Goal: Information Seeking & Learning: Learn about a topic

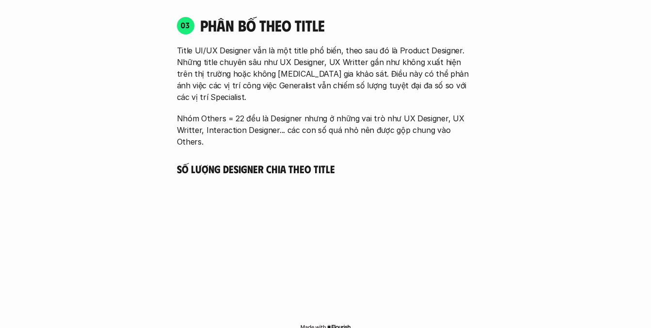
scroll to position [1825, 0]
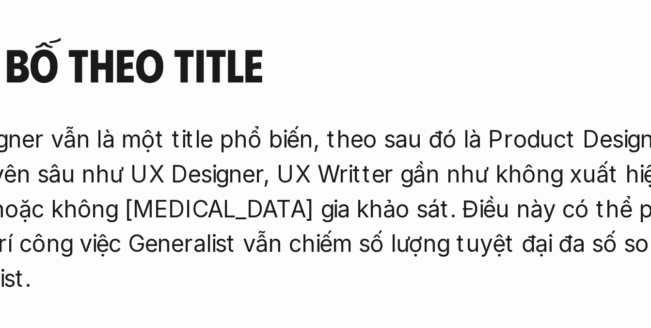
click at [360, 141] on p "Title UI/UX Designer vẫn là một title phổ biến, theo sau đó là Product Designer…" at bounding box center [326, 156] width 298 height 58
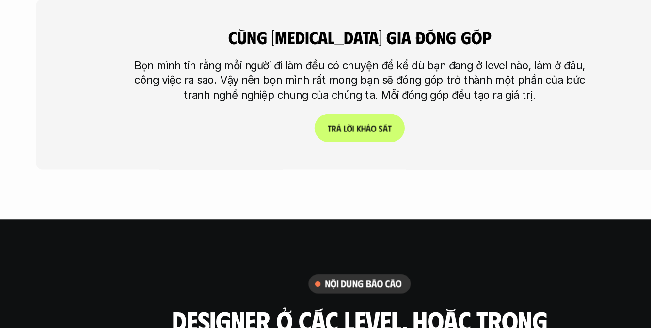
scroll to position [2953, 0]
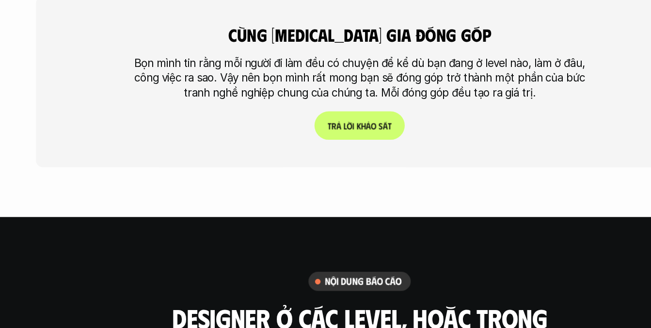
click at [273, 153] on div "cùng [MEDICAL_DATA] gia đóng góp Bọn mình tin rằng mỗi người đi làm đều có chuy…" at bounding box center [326, 104] width 574 height 199
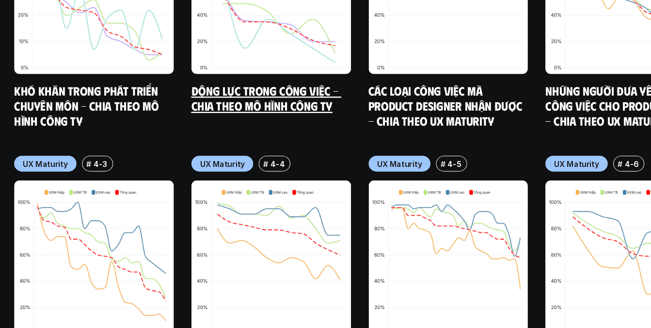
scroll to position [5298, 0]
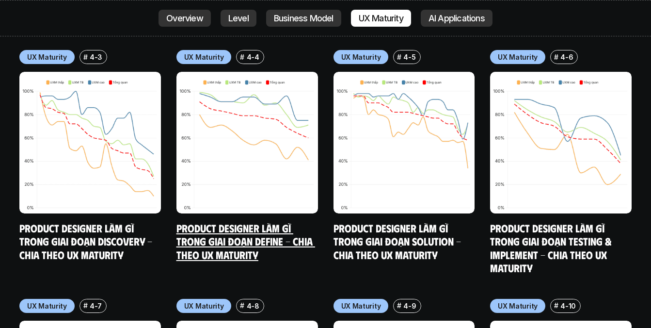
click at [321, 133] on div "Business Model # 3-9 Khó khăn trong phát triển chuyên môn - Chia theo mô hình c…" at bounding box center [325, 169] width 612 height 708
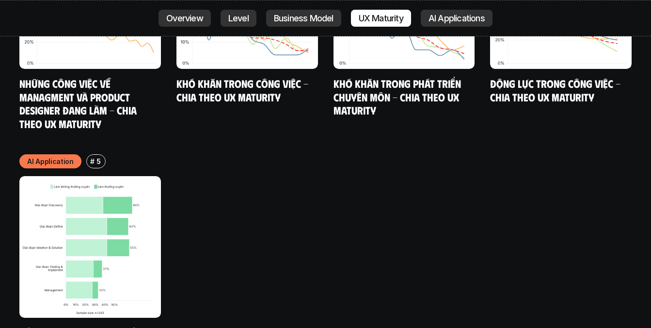
click at [321, 154] on div "AI Application # 5 Cách Product Designer ứng dụng AI vào công việc" at bounding box center [325, 253] width 612 height 198
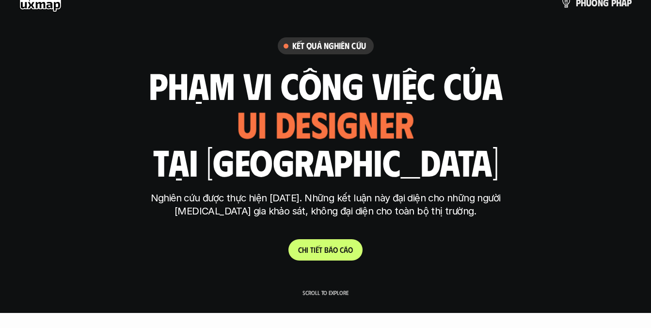
scroll to position [0, 0]
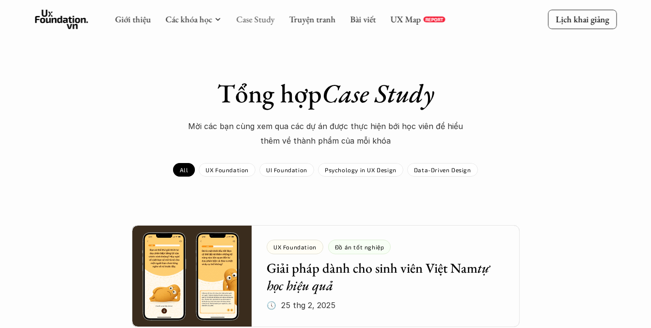
click at [254, 19] on link "Case Study" at bounding box center [255, 19] width 38 height 11
click at [252, 22] on link "Case Study" at bounding box center [255, 19] width 38 height 11
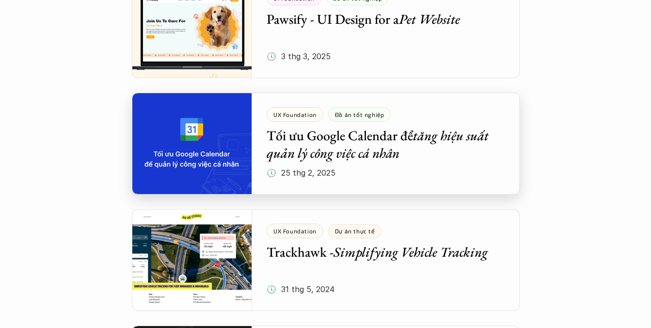
scroll to position [598, 0]
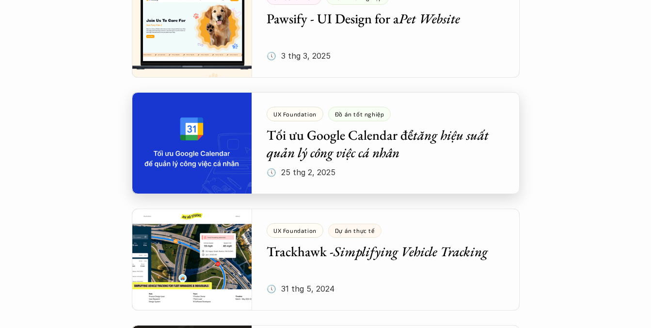
click at [322, 155] on div at bounding box center [326, 143] width 388 height 102
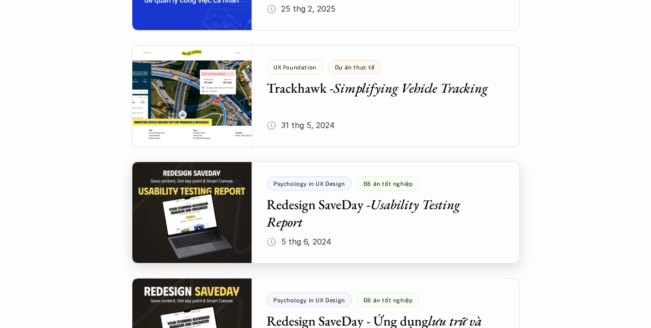
scroll to position [878, 0]
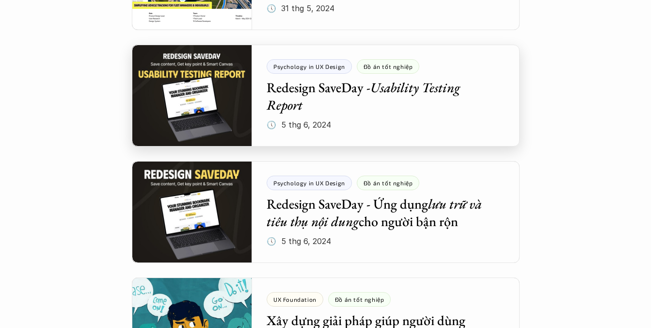
click at [358, 109] on div at bounding box center [326, 96] width 388 height 102
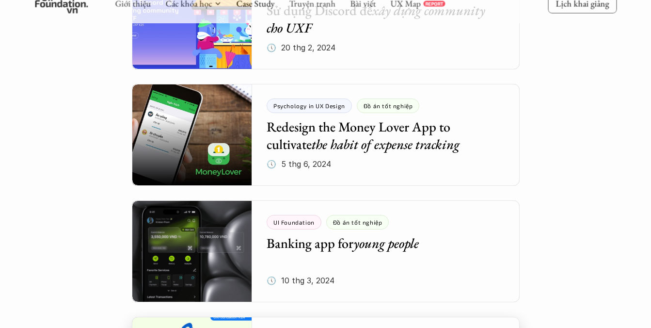
scroll to position [1287, 0]
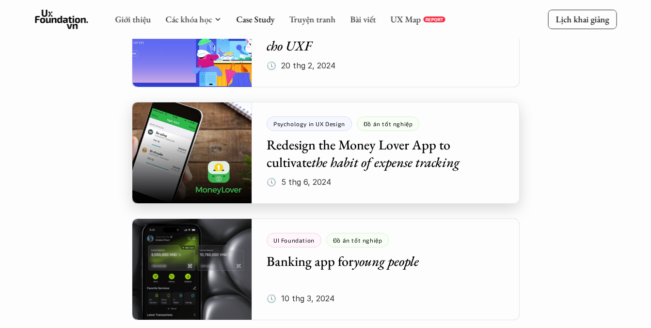
click at [328, 161] on div at bounding box center [326, 153] width 388 height 102
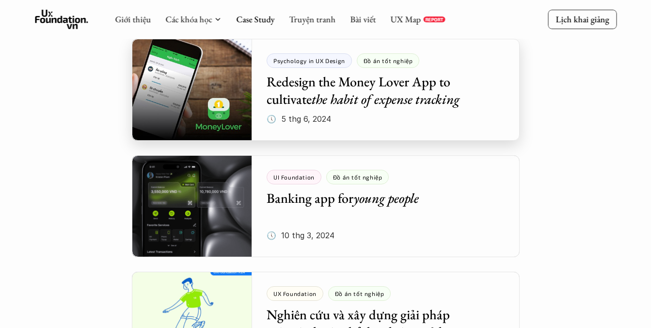
scroll to position [1425, 0]
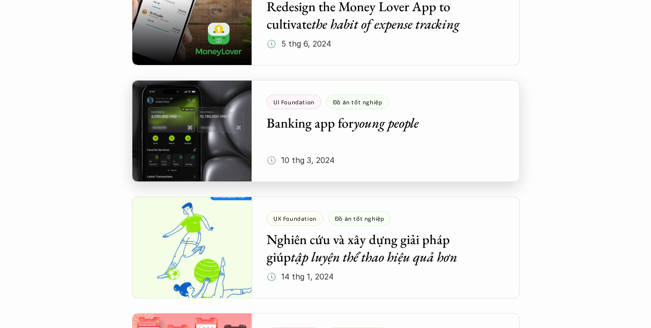
click at [296, 142] on div at bounding box center [326, 131] width 388 height 102
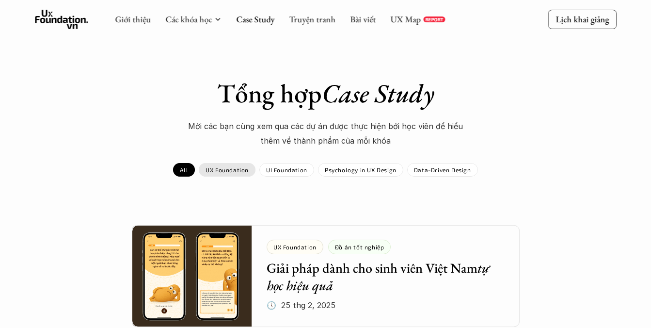
click at [247, 167] on p "UX Foundation" at bounding box center [227, 169] width 43 height 7
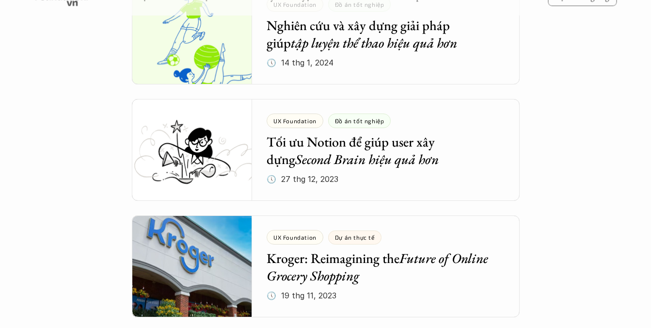
scroll to position [863, 0]
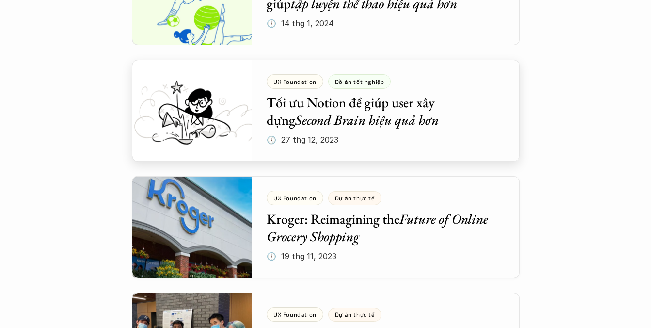
click at [335, 129] on div at bounding box center [326, 111] width 388 height 102
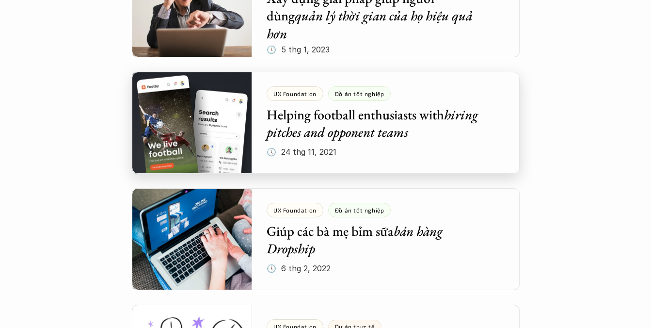
scroll to position [1385, 0]
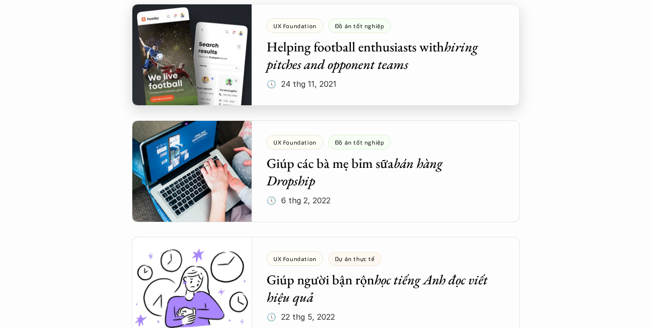
click at [292, 76] on div at bounding box center [326, 55] width 388 height 102
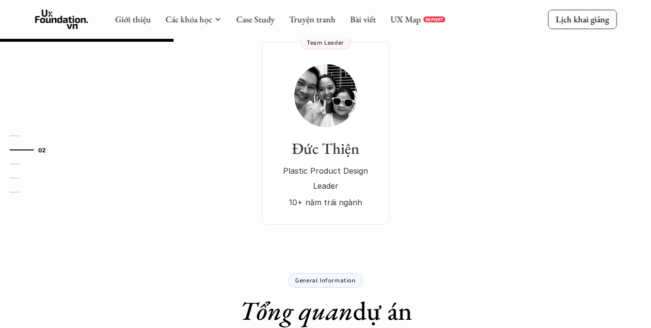
scroll to position [262, 0]
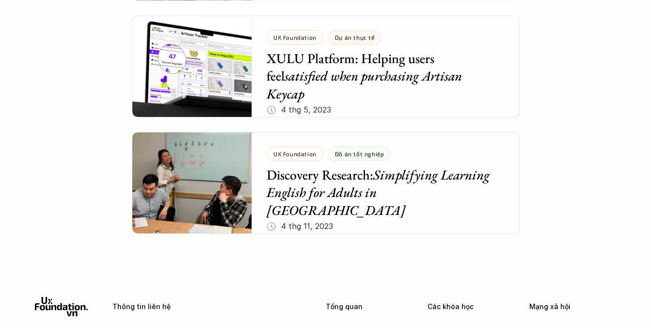
scroll to position [2288, 0]
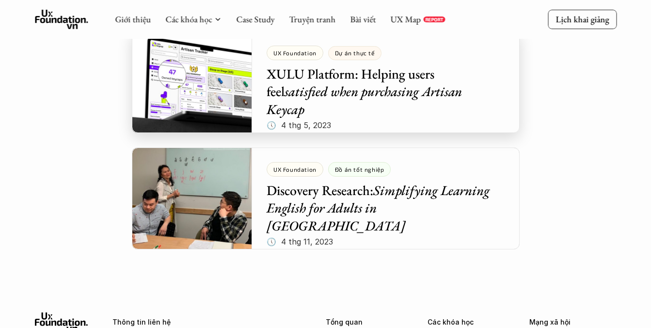
click at [285, 111] on div at bounding box center [326, 82] width 388 height 102
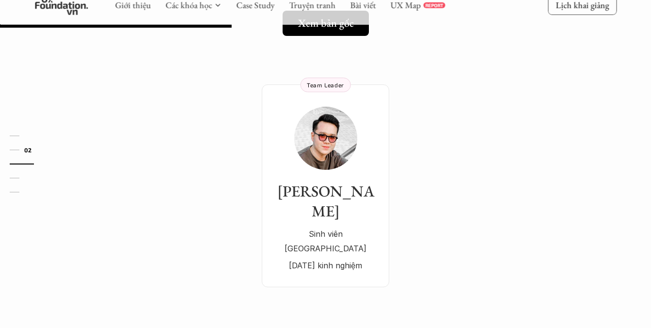
scroll to position [121, 0]
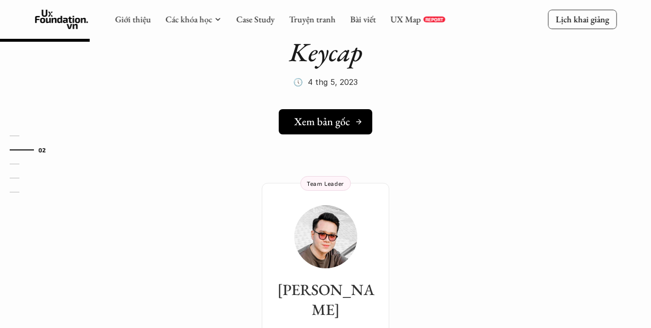
click at [325, 122] on h5 "Xem bản gốc" at bounding box center [322, 121] width 56 height 13
